Goal: Information Seeking & Learning: Find specific fact

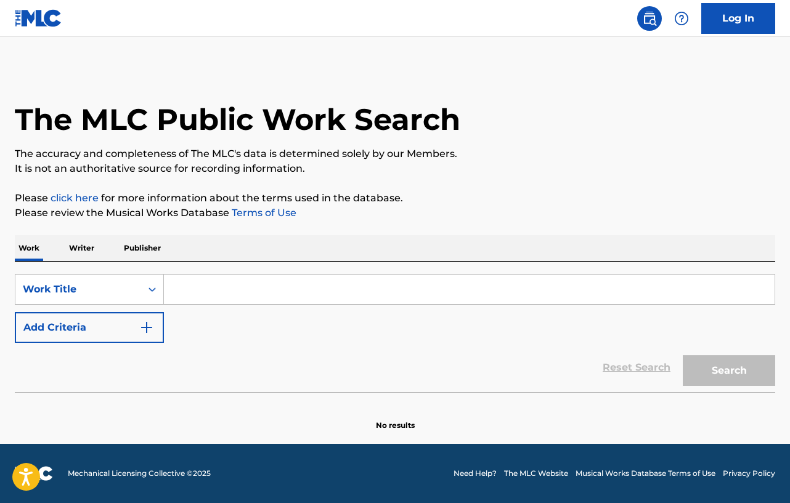
drag, startPoint x: 0, startPoint y: 0, endPoint x: 199, endPoint y: 296, distance: 356.5
click at [199, 296] on input "Search Form" at bounding box center [469, 290] width 611 height 30
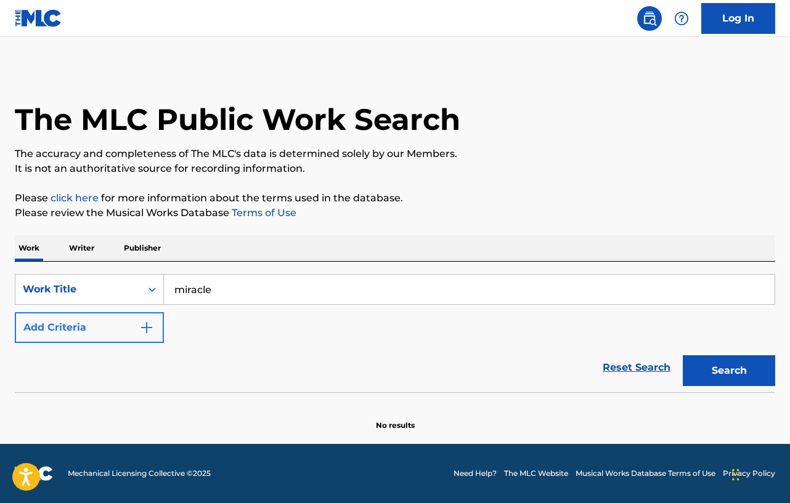
type input "miracle"
click at [131, 319] on button "Add Criteria" at bounding box center [89, 327] width 149 height 31
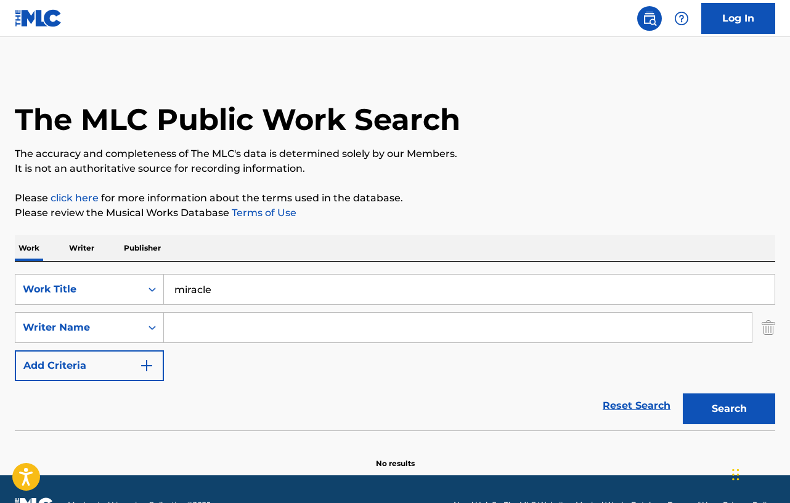
click at [208, 327] on input "Search Form" at bounding box center [458, 328] width 588 height 30
type input "[PERSON_NAME]"
click at [683, 394] on button "Search" at bounding box center [729, 409] width 92 height 31
drag, startPoint x: 258, startPoint y: 328, endPoint x: 161, endPoint y: 319, distance: 96.6
click at [161, 319] on div "SearchWithCriteriad35da6ba-48c7-45e7-9c68-7d74645c30c6 Writer Name [PERSON_NAME]" at bounding box center [395, 327] width 760 height 31
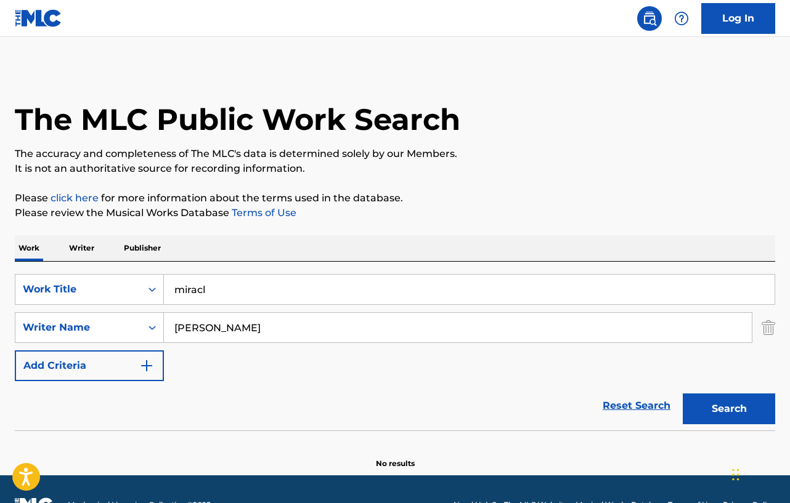
click at [215, 291] on input "miracl" at bounding box center [469, 290] width 611 height 30
drag, startPoint x: 192, startPoint y: 283, endPoint x: 211, endPoint y: 295, distance: 23.2
click at [192, 282] on input "miracl" at bounding box center [469, 290] width 611 height 30
type input "miracl"
click at [195, 330] on input "[PERSON_NAME]" at bounding box center [458, 328] width 588 height 30
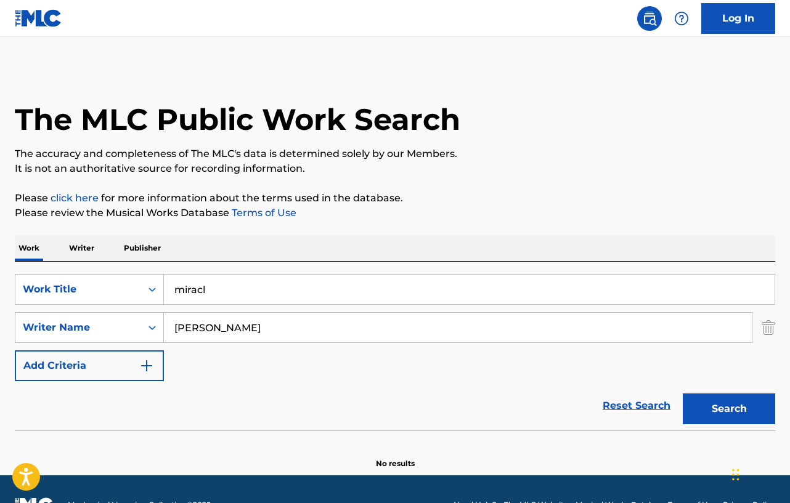
click at [195, 330] on input "[PERSON_NAME]" at bounding box center [458, 328] width 588 height 30
click at [193, 299] on input "miracl" at bounding box center [469, 290] width 611 height 30
type input "as it gets"
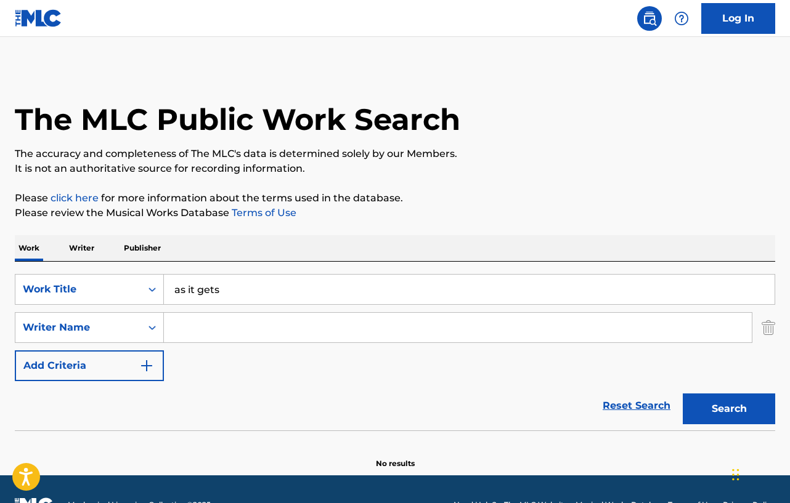
click at [221, 328] on input "Search Form" at bounding box center [458, 328] width 588 height 30
type input "[PERSON_NAME]"
click at [683, 394] on button "Search" at bounding box center [729, 409] width 92 height 31
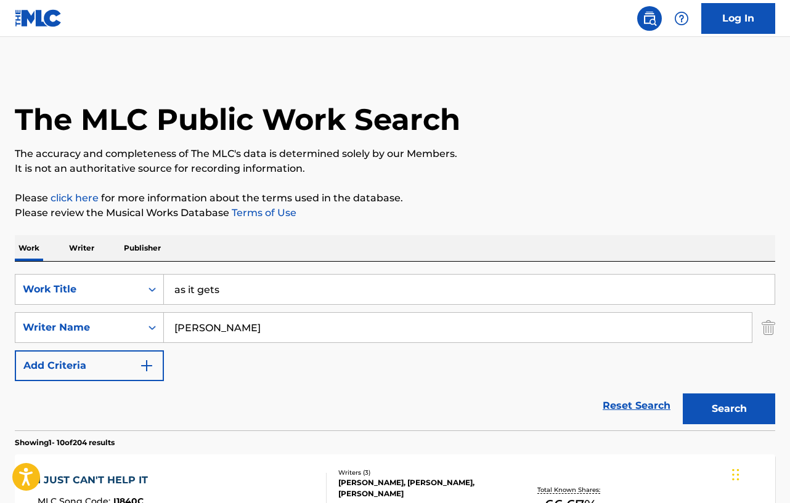
scroll to position [185, 0]
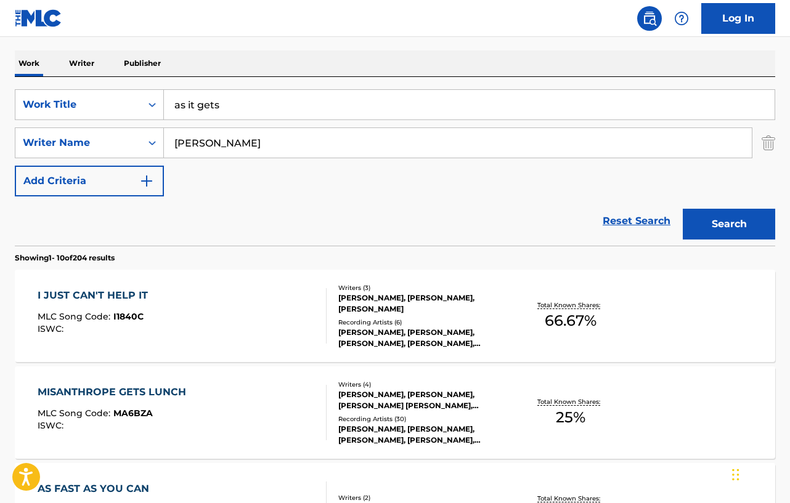
click at [193, 138] on input "[PERSON_NAME]" at bounding box center [458, 143] width 588 height 30
drag, startPoint x: 223, startPoint y: 103, endPoint x: 150, endPoint y: 92, distance: 74.2
click at [150, 92] on div "SearchWithCriteriada3c6dbc-7b29-49b7-9571-80e78512e72a Work Title as it gets" at bounding box center [395, 104] width 760 height 31
type input "matrix"
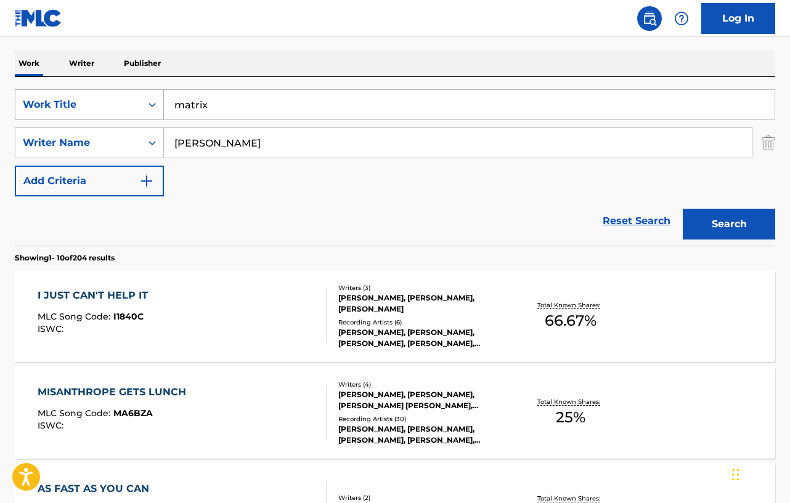
click at [683, 209] on button "Search" at bounding box center [729, 224] width 92 height 31
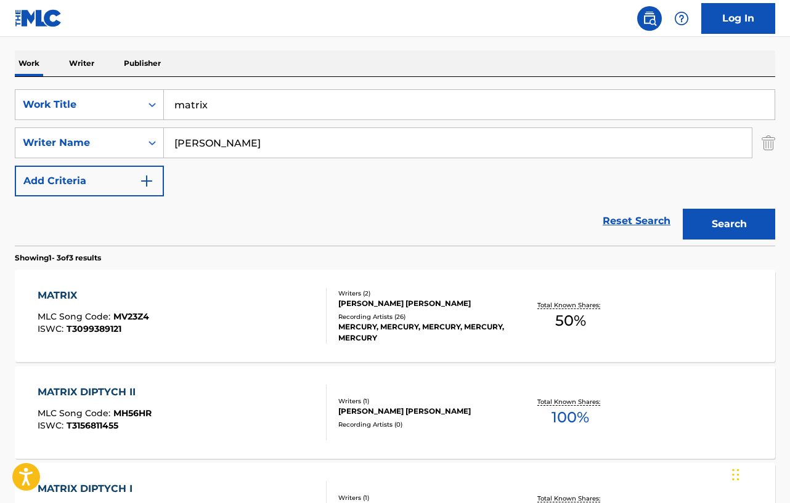
click at [185, 299] on div "MATRIX MLC Song Code : MV23Z4 ISWC : T3099389121" at bounding box center [182, 315] width 289 height 55
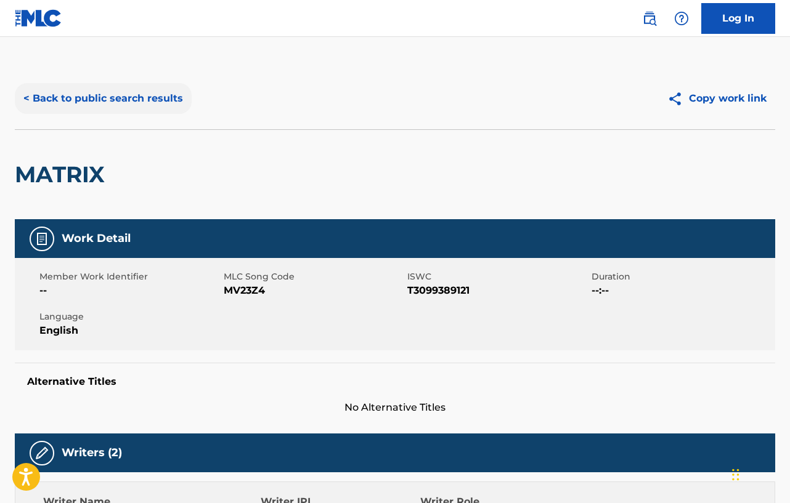
click at [121, 96] on button "< Back to public search results" at bounding box center [103, 98] width 177 height 31
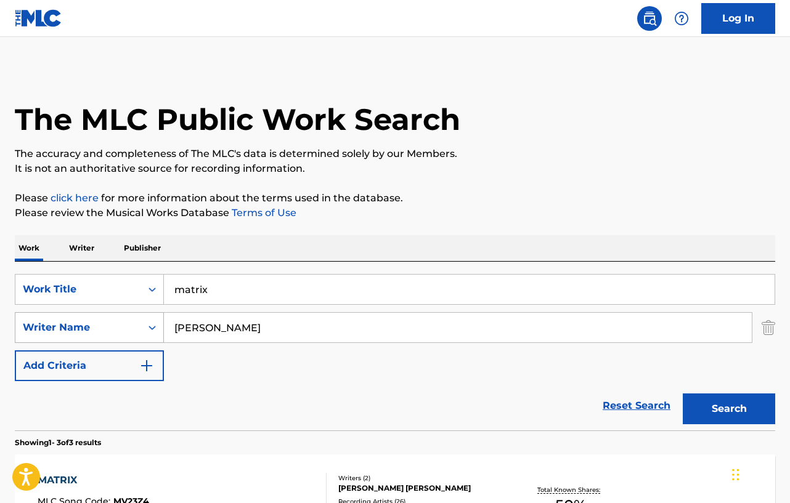
scroll to position [185, 0]
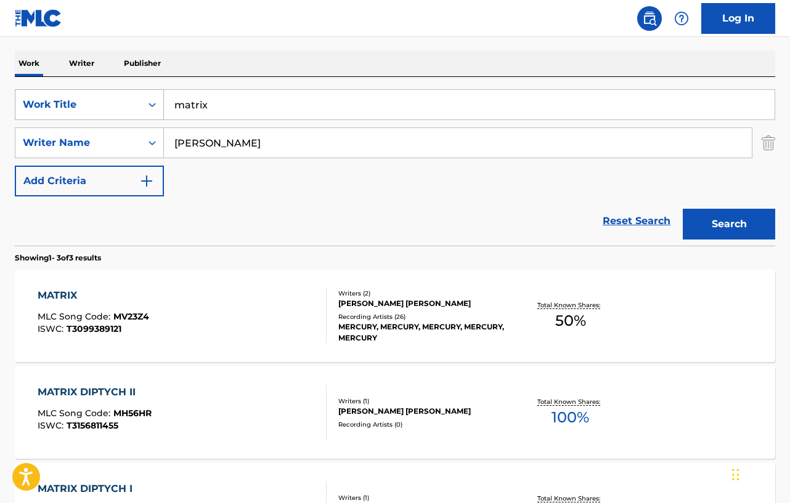
drag, startPoint x: 235, startPoint y: 107, endPoint x: 106, endPoint y: 94, distance: 129.4
click at [107, 94] on div "SearchWithCriteriada3c6dbc-7b29-49b7-9571-80e78512e72a Work Title matrix" at bounding box center [395, 104] width 760 height 31
click at [683, 209] on button "Search" at bounding box center [729, 224] width 92 height 31
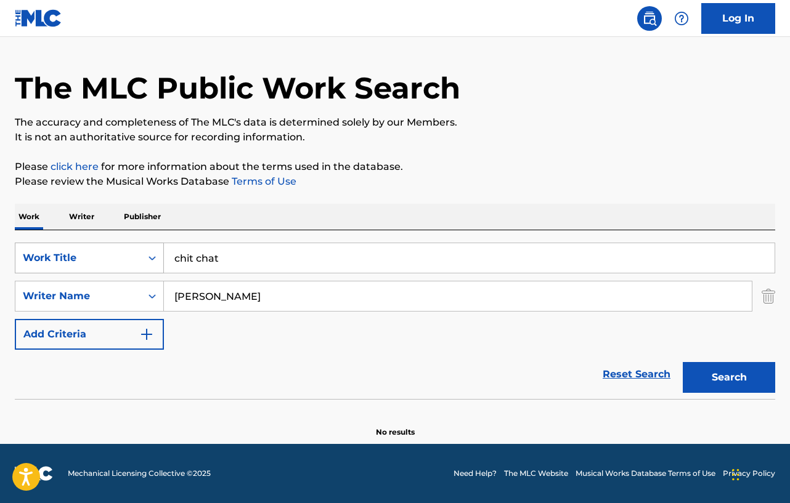
scroll to position [31, 0]
drag, startPoint x: 254, startPoint y: 255, endPoint x: 114, endPoint y: 250, distance: 140.0
click at [114, 250] on div "SearchWithCriteriada3c6dbc-7b29-49b7-9571-80e78512e72a Work Title chit chat" at bounding box center [395, 258] width 760 height 31
click at [683, 362] on button "Search" at bounding box center [729, 377] width 92 height 31
drag, startPoint x: 255, startPoint y: 258, endPoint x: 84, endPoint y: 259, distance: 170.7
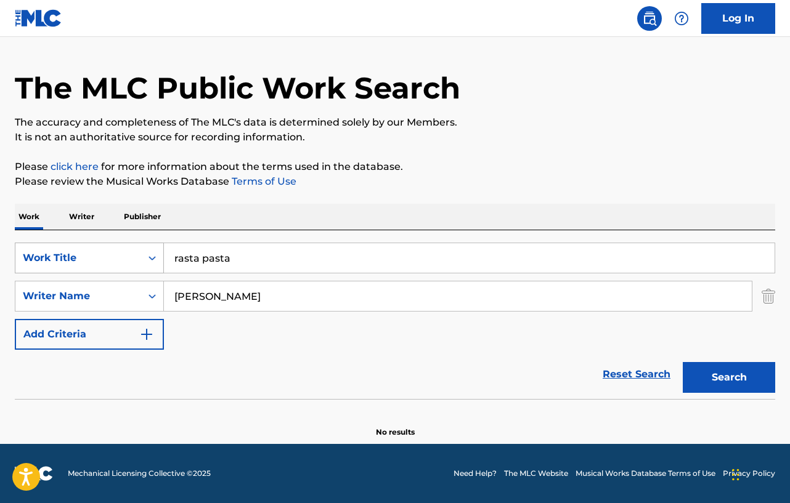
click at [84, 260] on div "SearchWithCriteriada3c6dbc-7b29-49b7-9571-80e78512e72a Work Title rasta pasta" at bounding box center [395, 258] width 760 height 31
type input "geeked up"
click at [683, 362] on button "Search" at bounding box center [729, 377] width 92 height 31
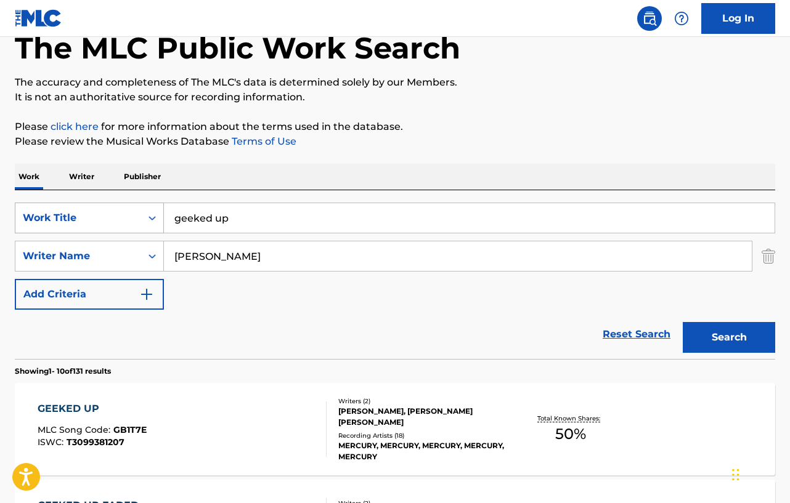
scroll to position [185, 0]
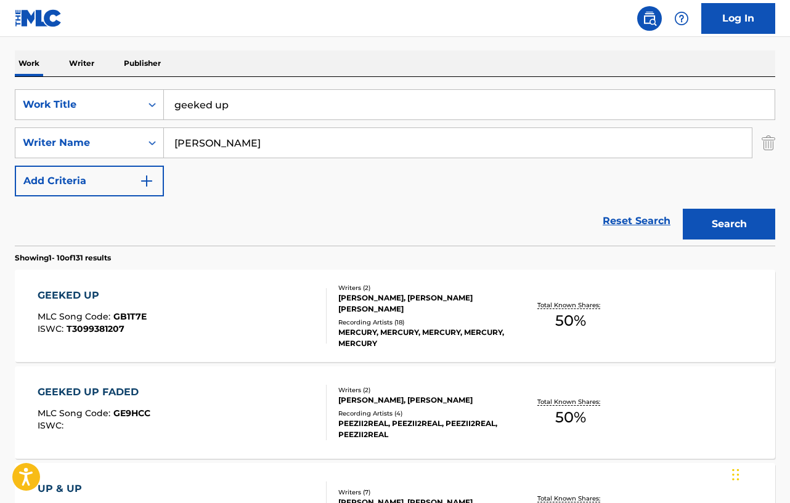
click at [171, 306] on div "GEEKED UP MLC Song Code : GB1T7E ISWC : T3099381207" at bounding box center [182, 315] width 289 height 55
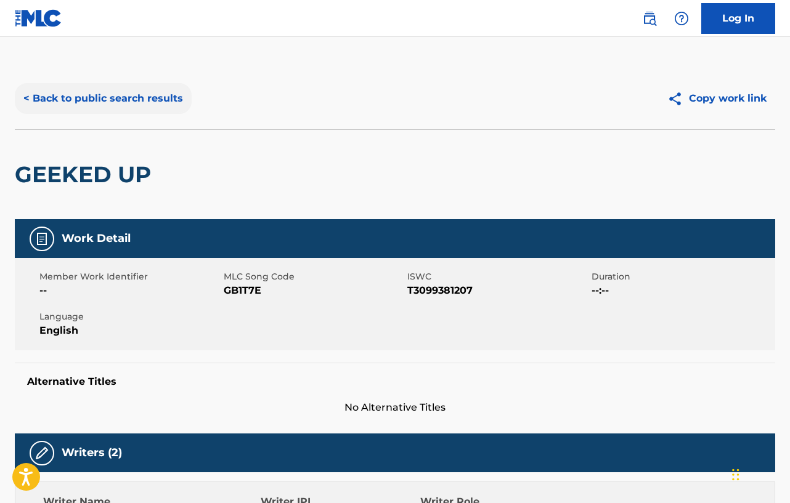
click at [123, 111] on button "< Back to public search results" at bounding box center [103, 98] width 177 height 31
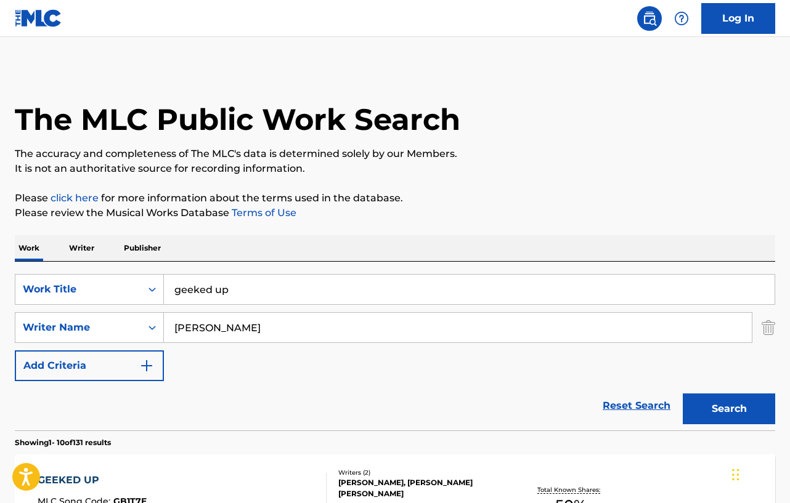
scroll to position [185, 0]
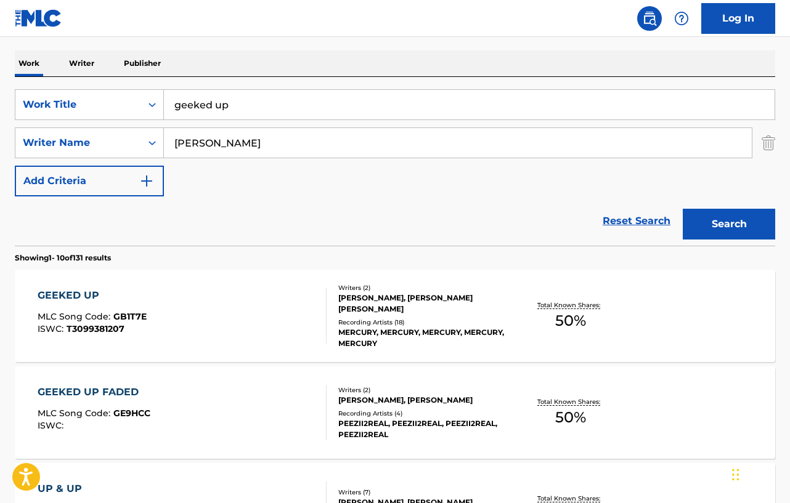
click at [696, 305] on div "GEEKED UP MLC Song Code : GB1T7E ISWC : T3099381207 Writers ( 2 ) [PERSON_NAME]…" at bounding box center [395, 316] width 760 height 92
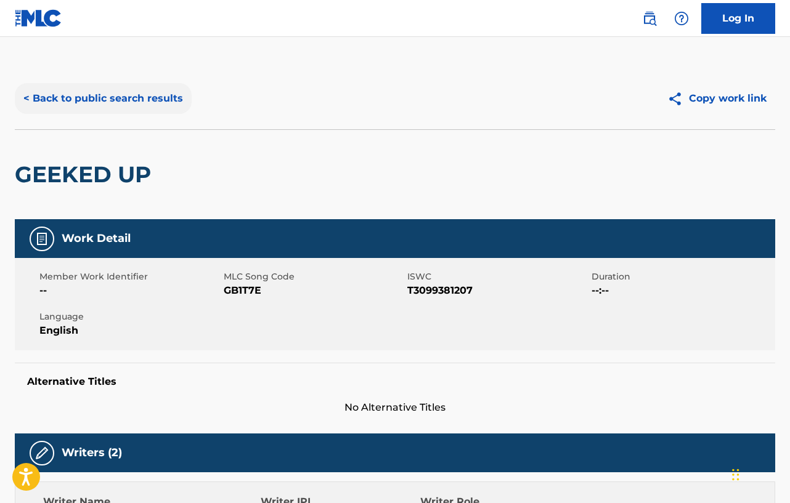
click at [110, 102] on button "< Back to public search results" at bounding box center [103, 98] width 177 height 31
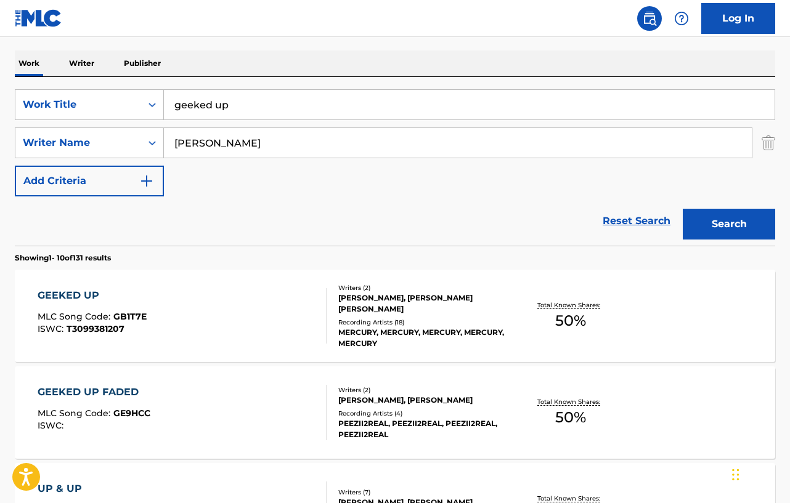
click at [89, 62] on p "Writer" at bounding box center [81, 64] width 33 height 26
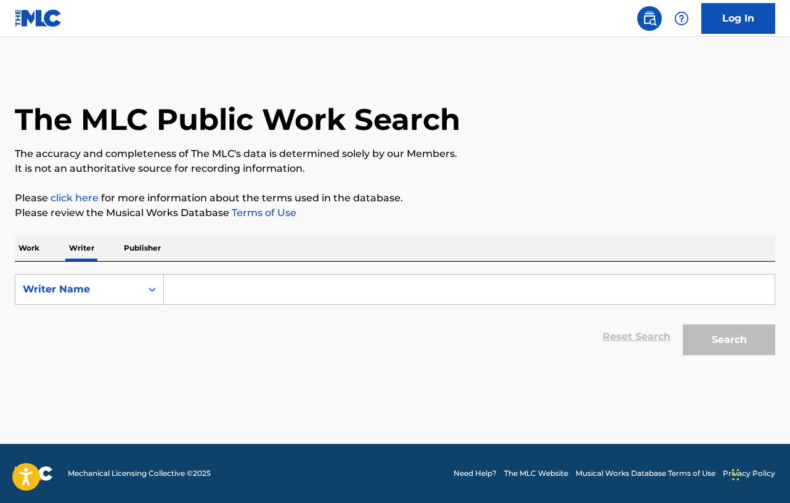
click at [188, 262] on div "SearchWithCriteria3fd4934b-6b68-4685-9d37-5de3ff5428a3 Writer Name Reset Search…" at bounding box center [395, 312] width 760 height 100
click at [201, 271] on div "SearchWithCriteria3fd4934b-6b68-4685-9d37-5de3ff5428a3 Writer Name Reset Search…" at bounding box center [395, 312] width 760 height 100
click at [204, 280] on input "Search Form" at bounding box center [469, 290] width 611 height 30
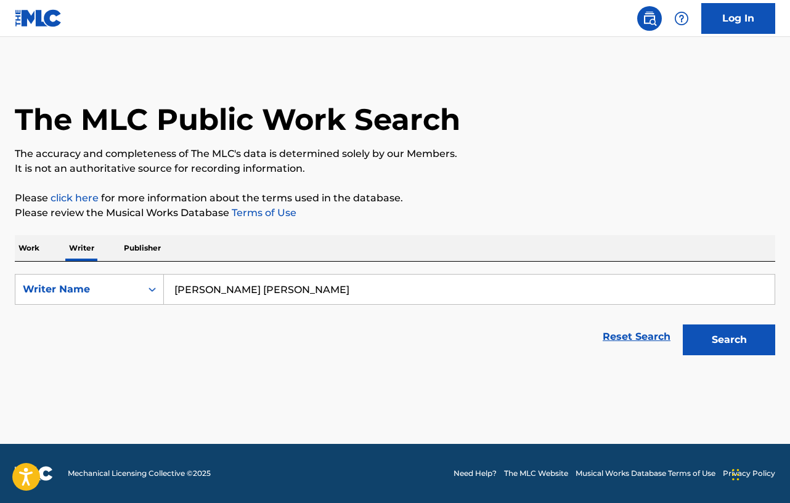
type input "[PERSON_NAME] [PERSON_NAME]"
click at [683, 325] on button "Search" at bounding box center [729, 340] width 92 height 31
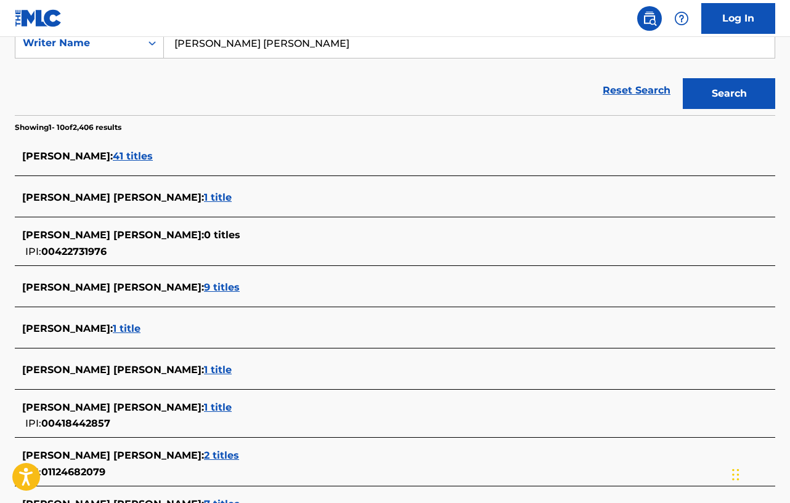
scroll to position [370, 0]
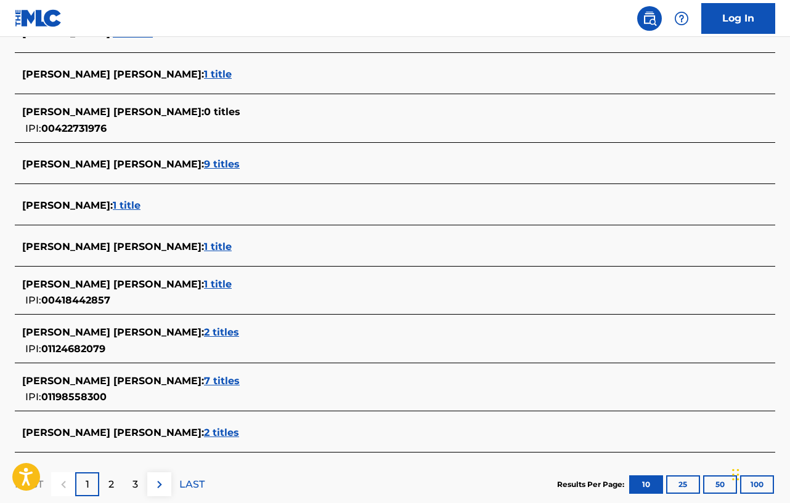
drag, startPoint x: 145, startPoint y: 436, endPoint x: 528, endPoint y: 310, distance: 402.7
click at [528, 310] on div "[PERSON_NAME] [PERSON_NAME] : 1 title IPI: 00418442857" at bounding box center [395, 293] width 760 height 44
click at [204, 428] on span "2 titles" at bounding box center [221, 433] width 35 height 12
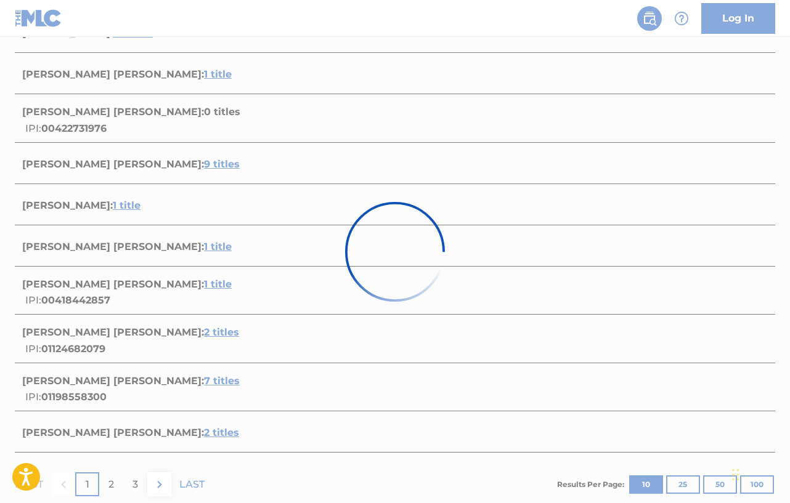
scroll to position [225, 0]
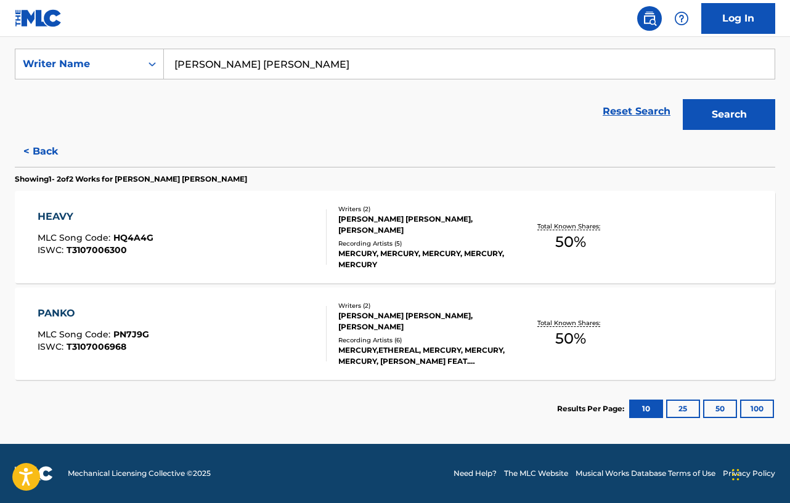
click at [204, 222] on div "HEAVY MLC Song Code : HQ4A4G ISWC : T3107006300" at bounding box center [182, 236] width 289 height 55
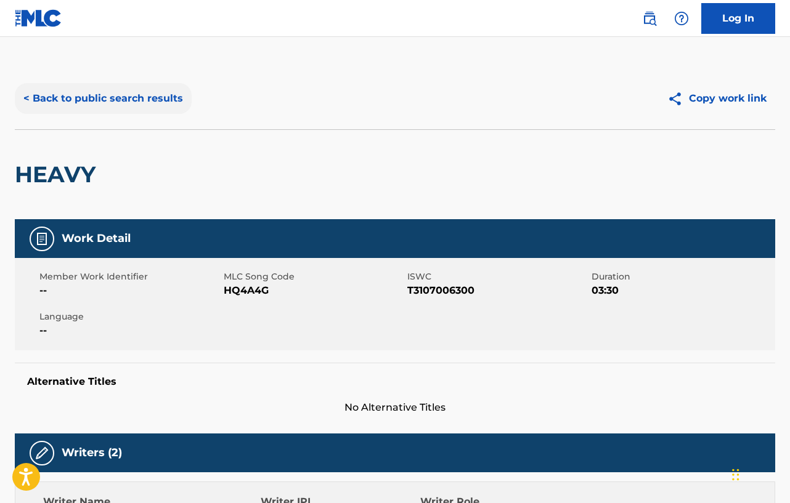
click at [141, 92] on button "< Back to public search results" at bounding box center [103, 98] width 177 height 31
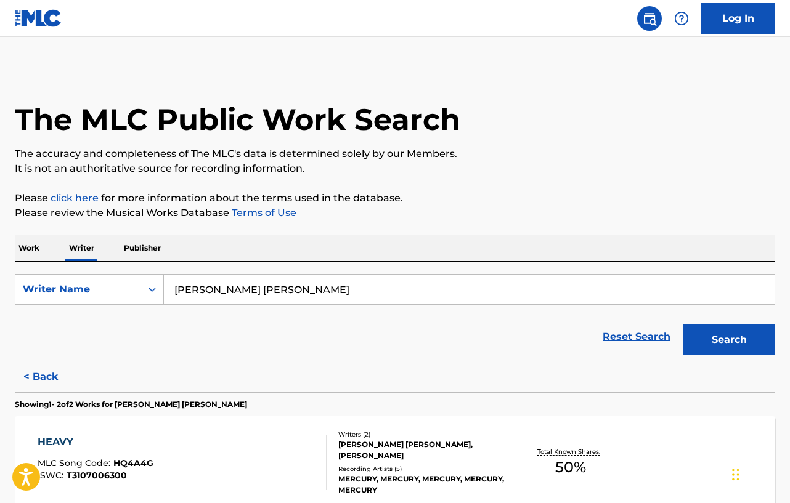
scroll to position [185, 0]
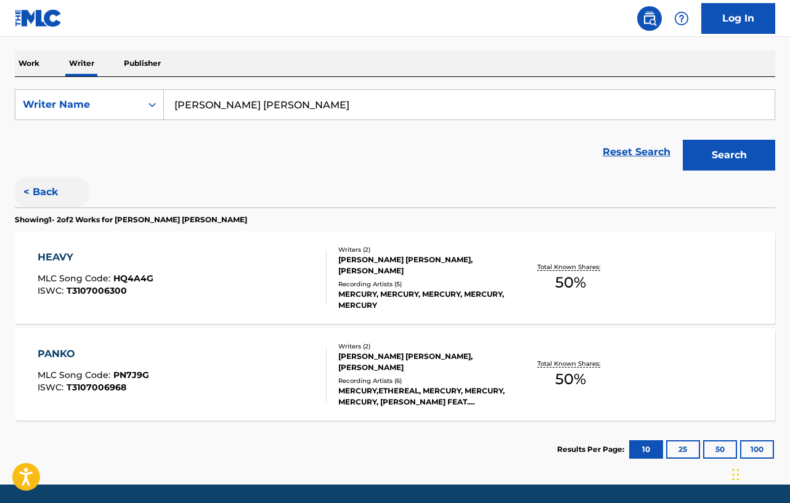
click at [33, 196] on button "< Back" at bounding box center [52, 192] width 74 height 31
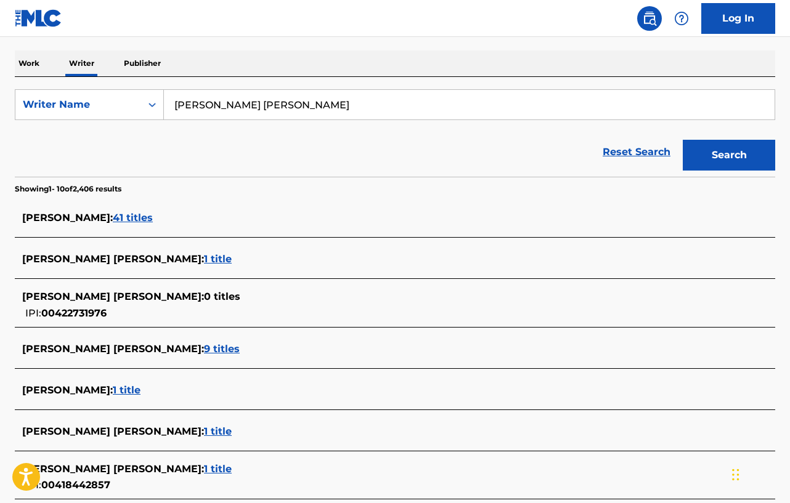
click at [204, 349] on span "9 titles" at bounding box center [222, 349] width 36 height 12
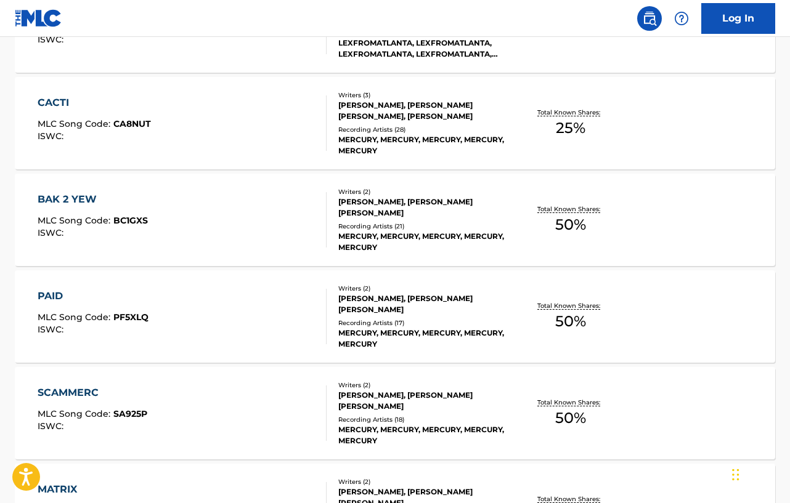
scroll to position [163, 0]
